Goal: Check status: Check status

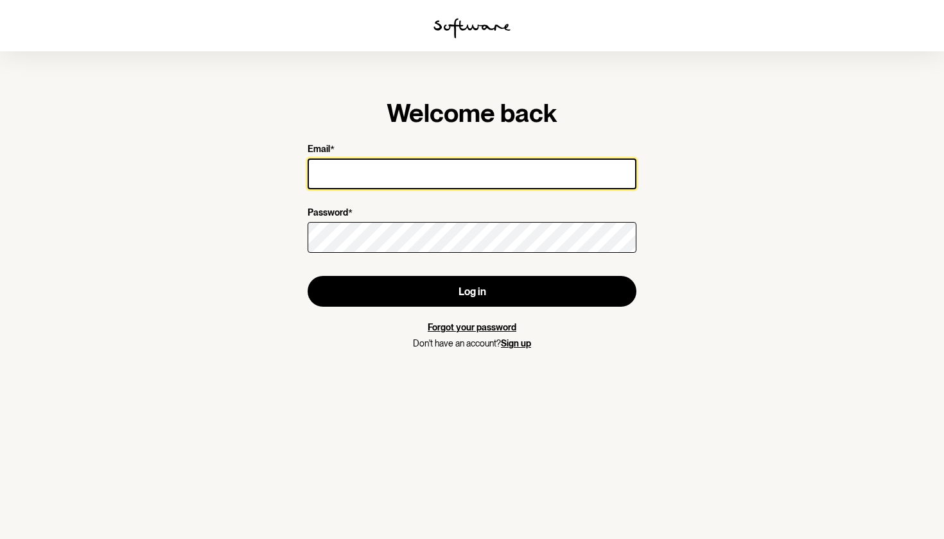
type input "[EMAIL_ADDRESS][DOMAIN_NAME]"
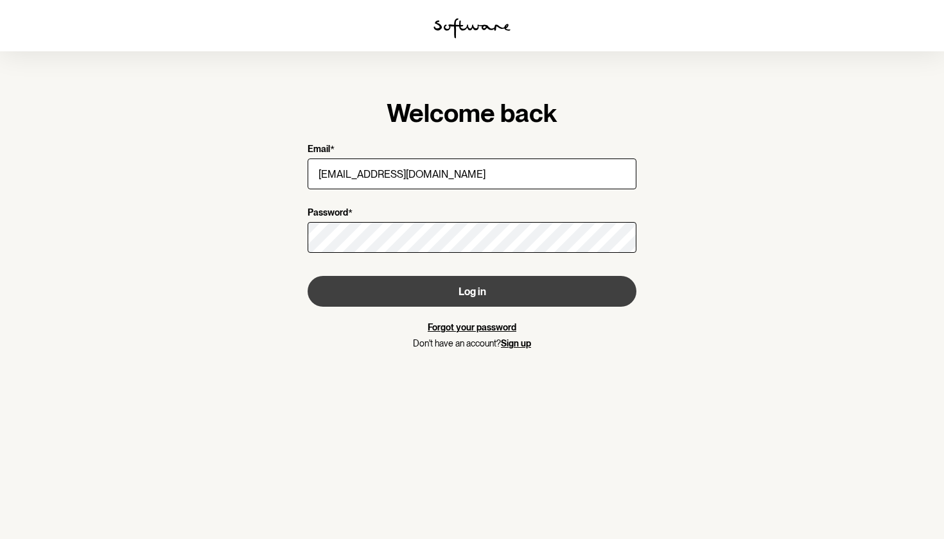
click at [492, 299] on button "Log in" at bounding box center [472, 291] width 329 height 31
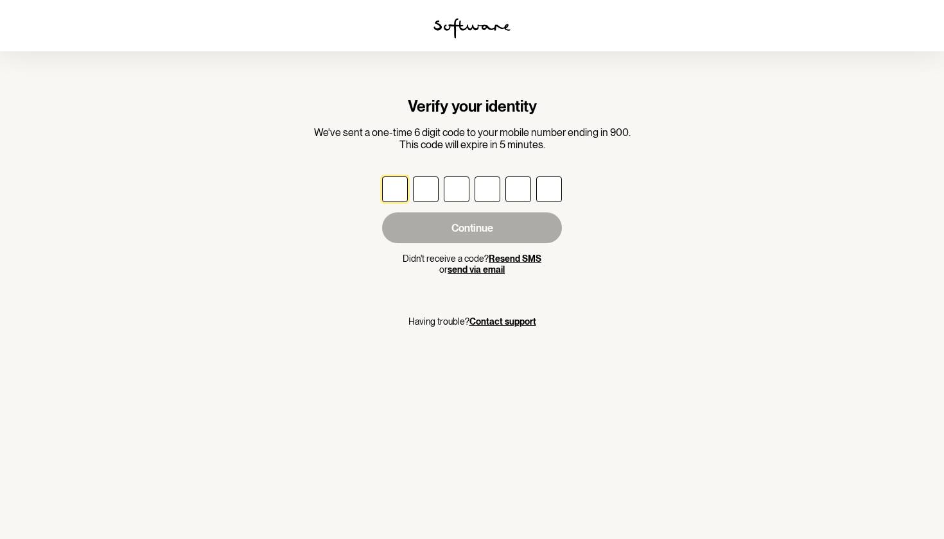
click at [474, 268] on button "send via email" at bounding box center [475, 269] width 57 height 11
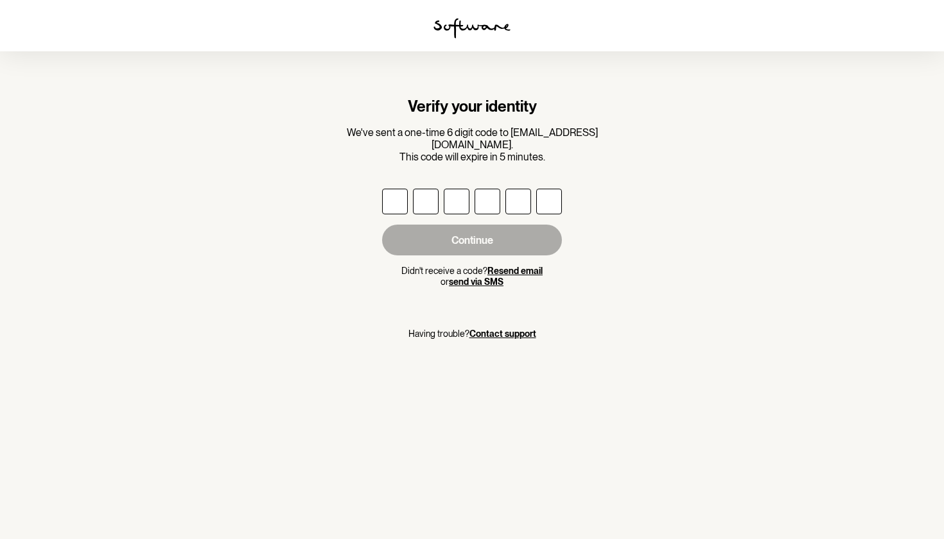
click at [401, 192] on input "text" at bounding box center [395, 202] width 26 height 26
paste input "4"
type input "7"
type input "4"
type input "2"
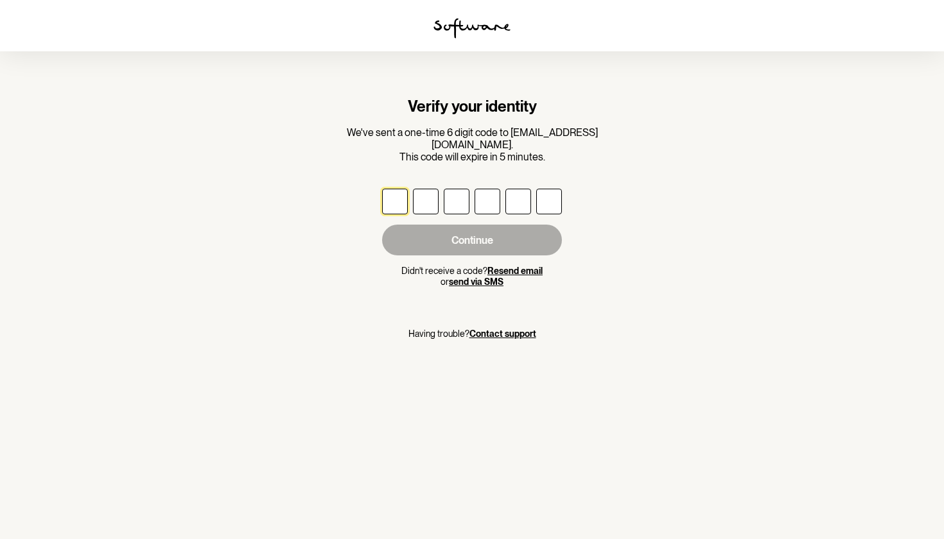
type input "1"
type input "8"
type input "4"
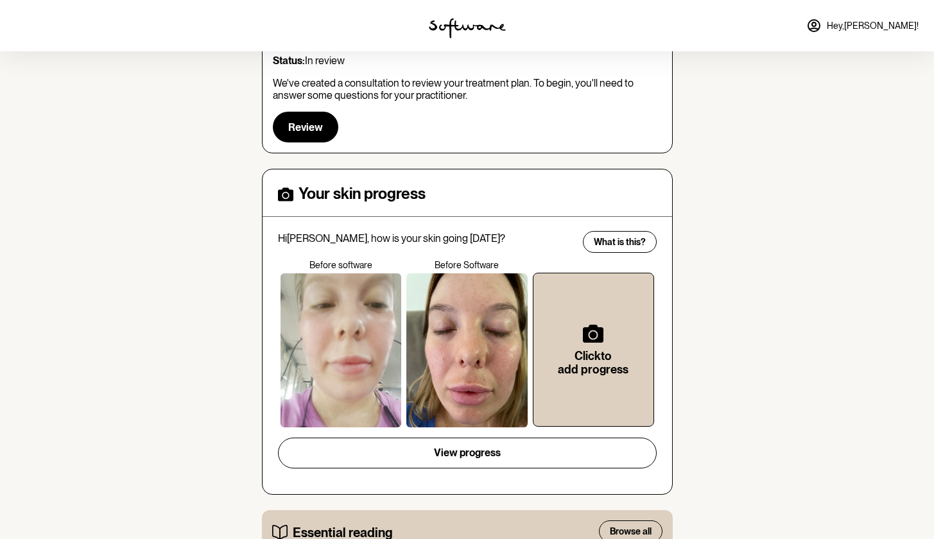
scroll to position [223, 0]
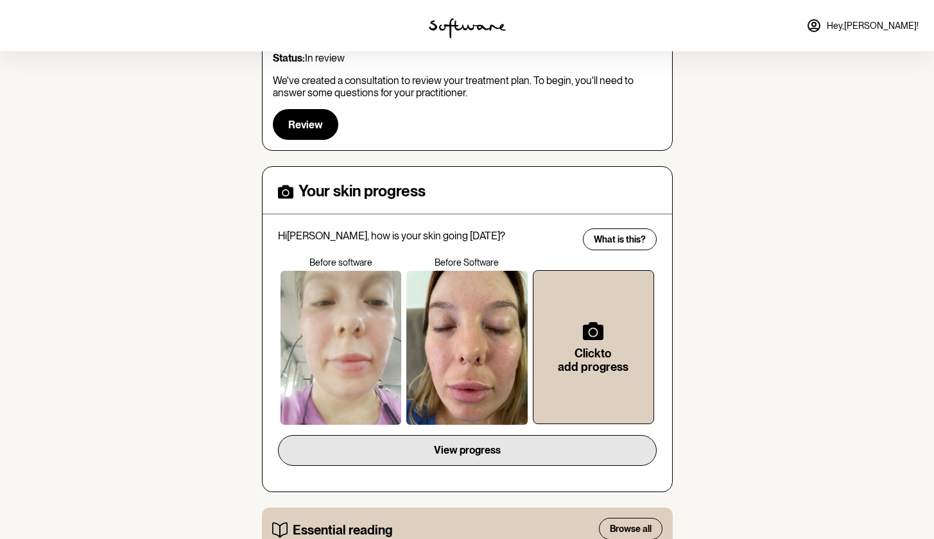
click at [492, 444] on span "View progress" at bounding box center [467, 450] width 67 height 12
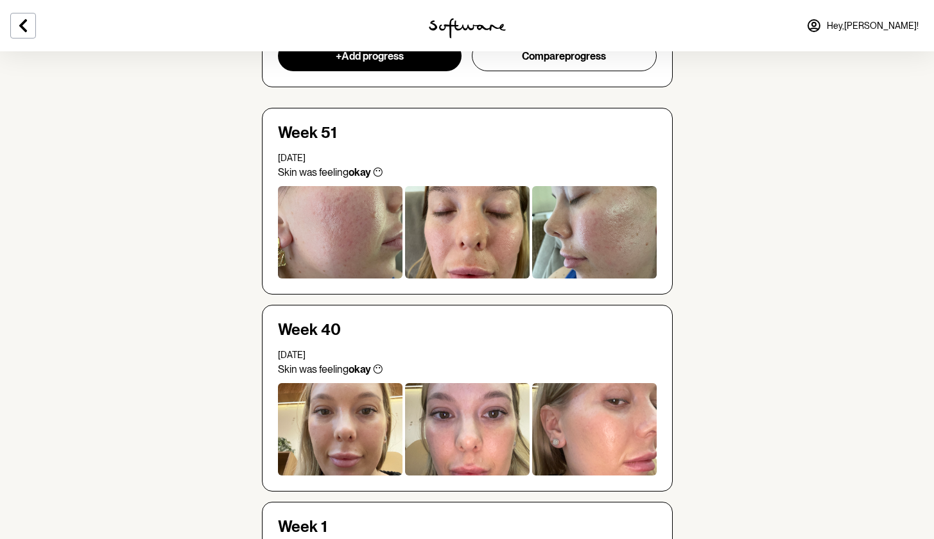
scroll to position [5, 0]
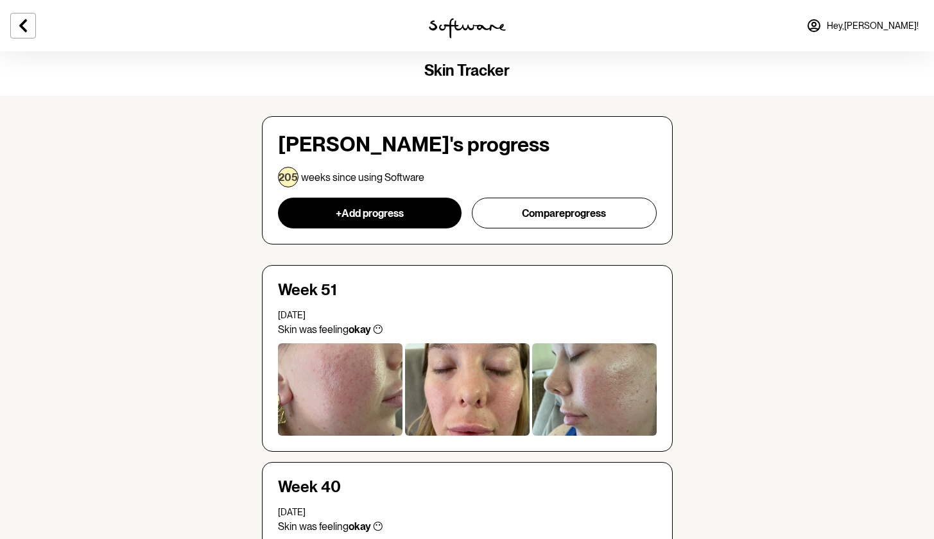
click at [355, 381] on div at bounding box center [340, 389] width 125 height 92
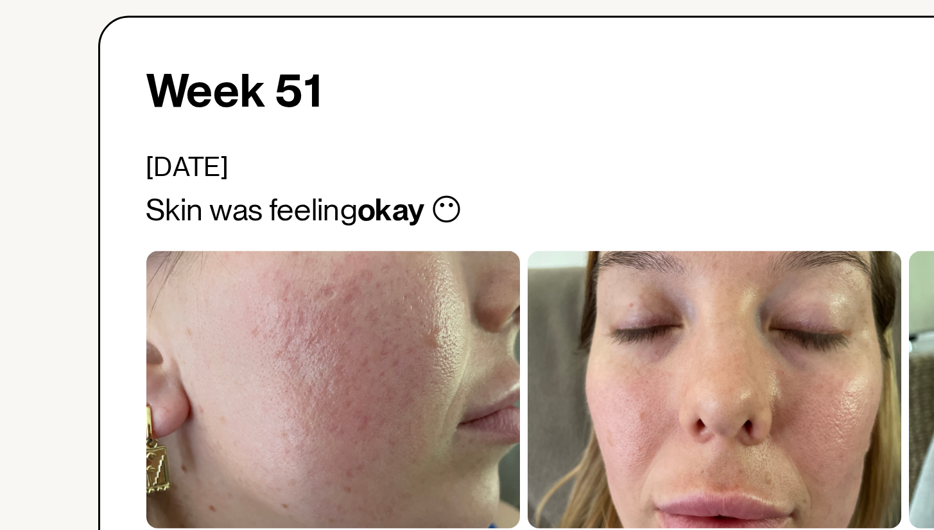
scroll to position [150, 0]
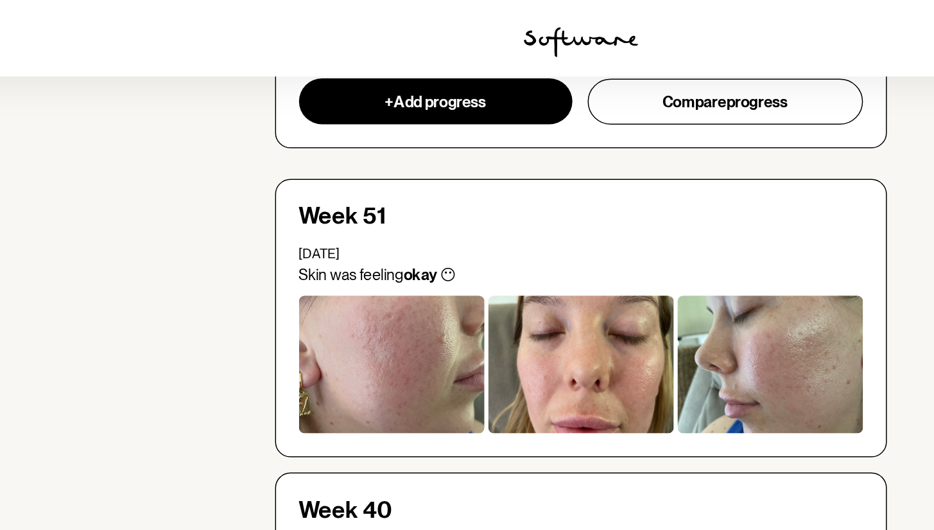
click at [546, 263] on div at bounding box center [594, 244] width 125 height 92
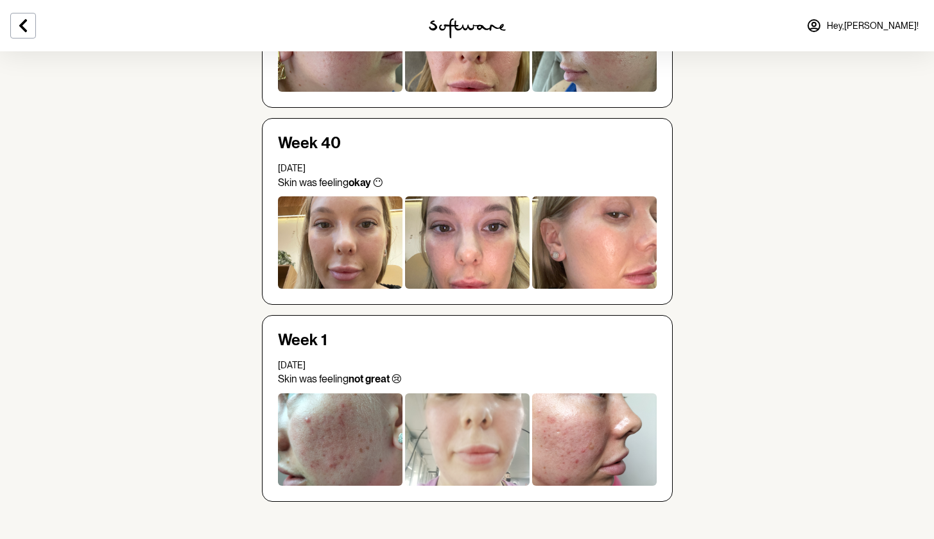
scroll to position [349, 0]
click at [354, 447] on div at bounding box center [340, 440] width 125 height 92
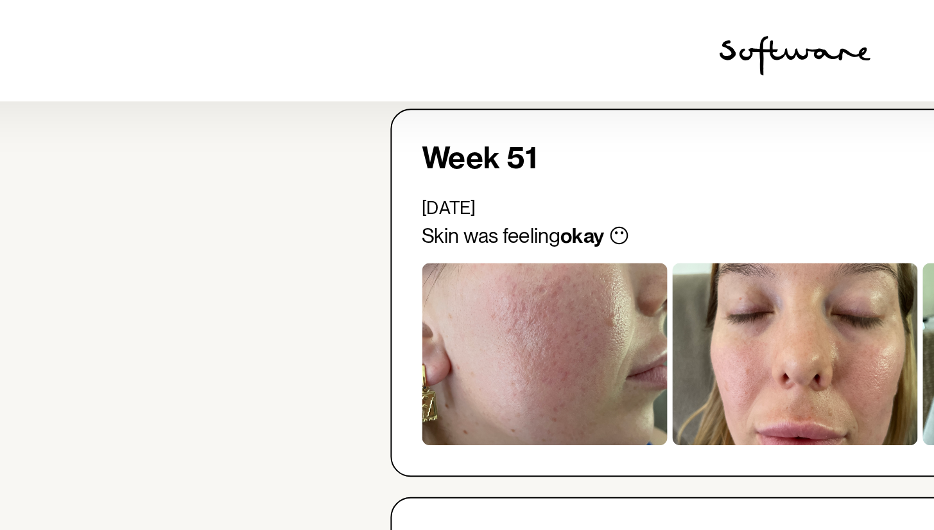
scroll to position [146, 0]
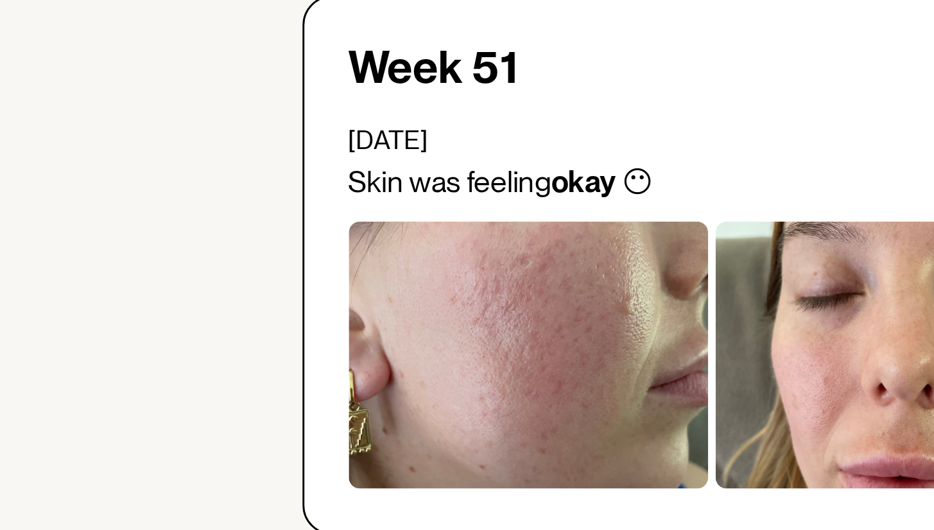
click at [278, 202] on div at bounding box center [340, 248] width 125 height 92
